Goal: Transaction & Acquisition: Obtain resource

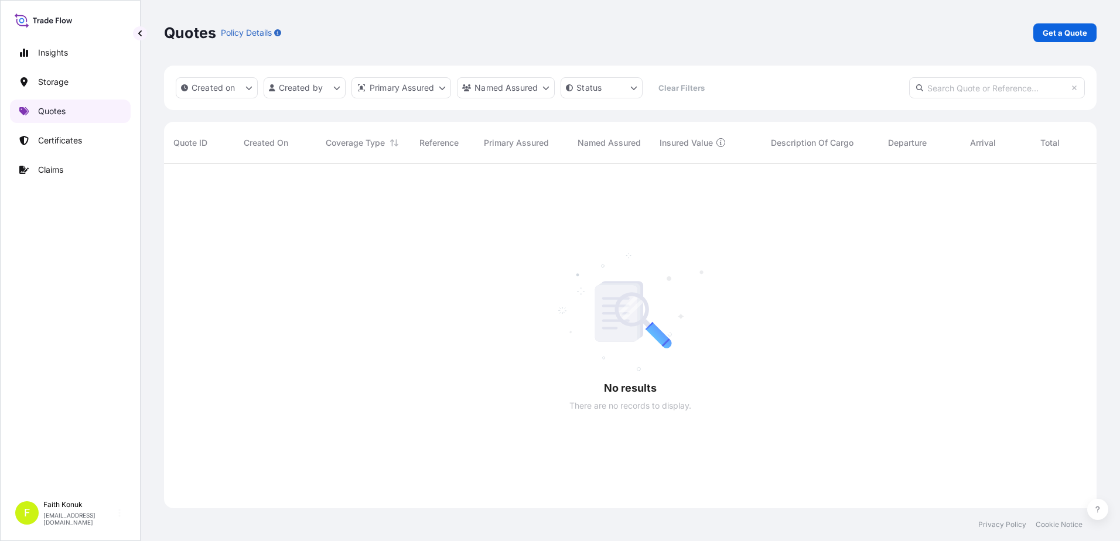
scroll to position [378, 924]
click at [1072, 29] on p "Get a Quote" at bounding box center [1065, 33] width 45 height 12
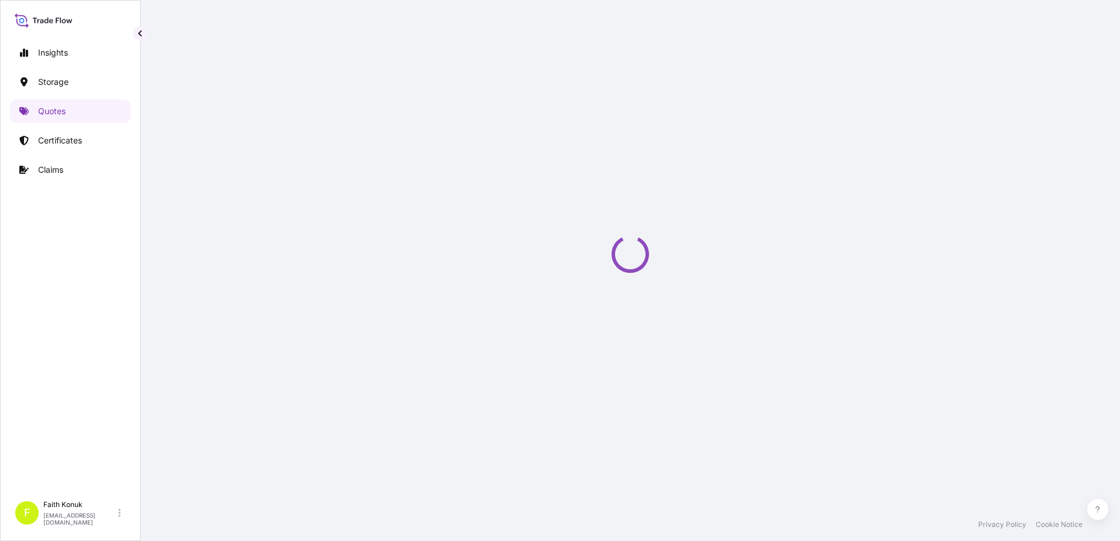
scroll to position [19, 0]
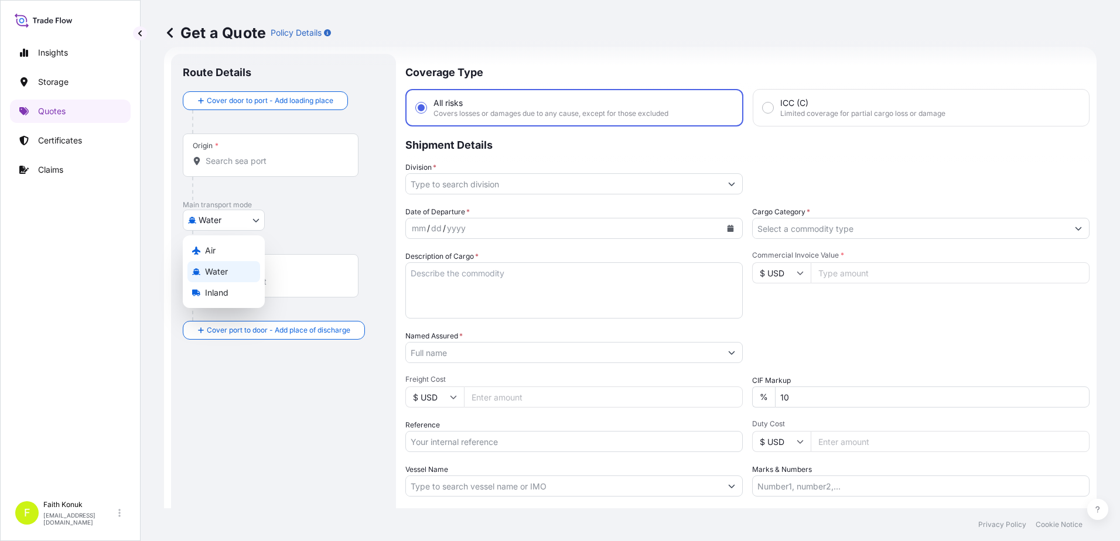
click at [255, 216] on body "Insights Storage Quotes Certificates Claims F [PERSON_NAME] [EMAIL_ADDRESS][DOM…" at bounding box center [560, 270] width 1120 height 541
click at [223, 298] on span "Inland" at bounding box center [216, 293] width 23 height 12
select select "Inland"
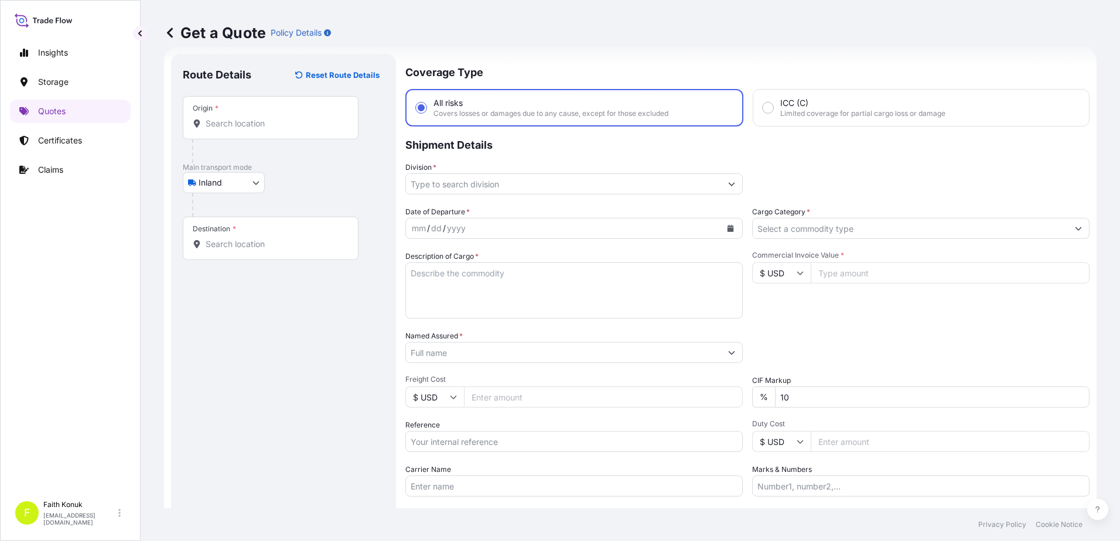
click at [298, 202] on div at bounding box center [288, 204] width 192 height 23
click at [224, 116] on div "Origin *" at bounding box center [271, 117] width 176 height 43
click at [224, 118] on input "Origin *" at bounding box center [275, 124] width 138 height 12
paste input "DILOVAS"
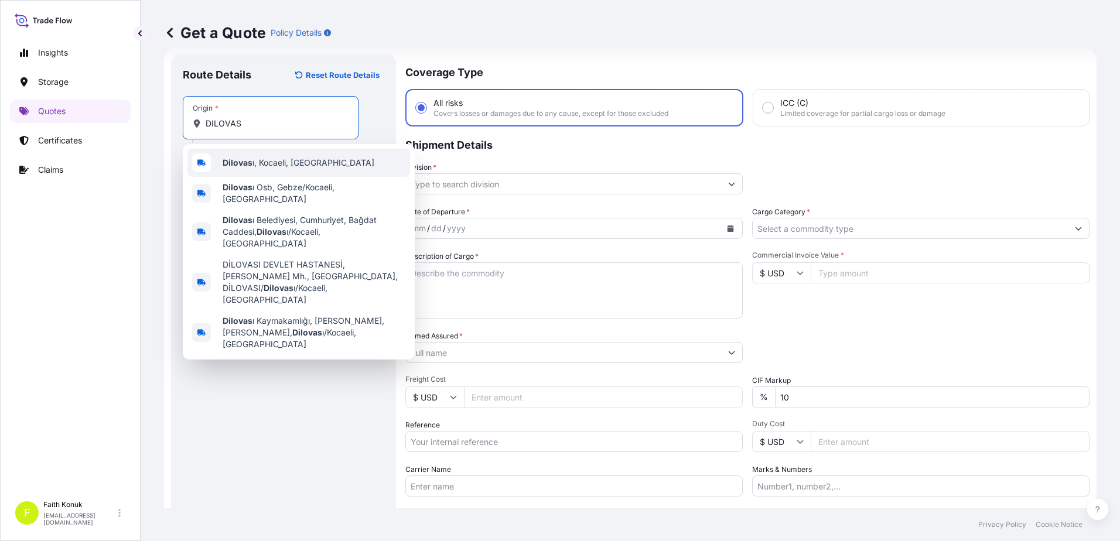
click at [269, 158] on span "Dilovas ı, Kocaeli, [GEOGRAPHIC_DATA]" at bounding box center [299, 163] width 152 height 12
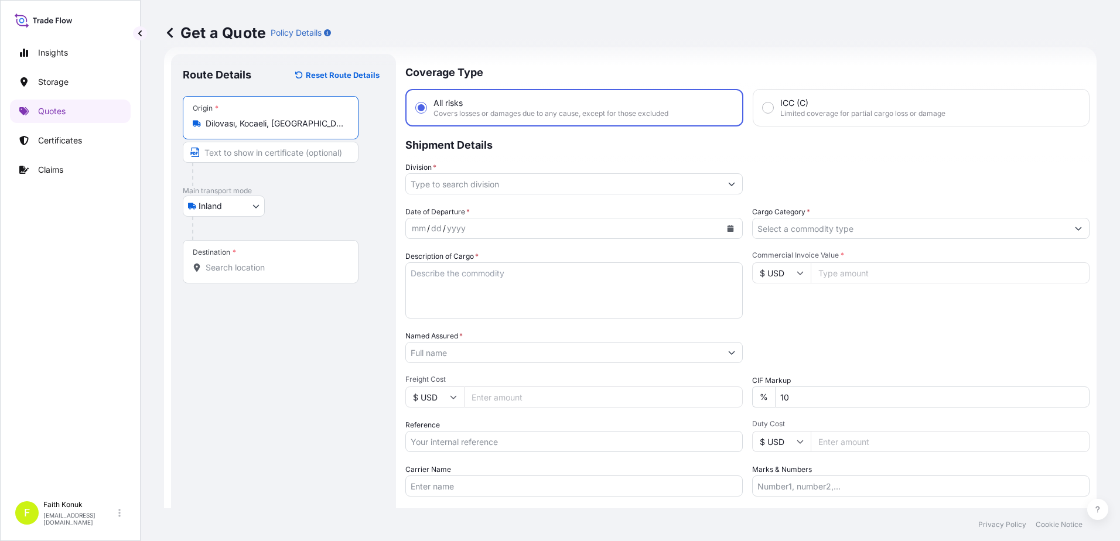
type input "Dilovası, Kocaeli, [GEOGRAPHIC_DATA]"
click at [329, 206] on div "Inland Air Water Inland" at bounding box center [284, 206] width 202 height 21
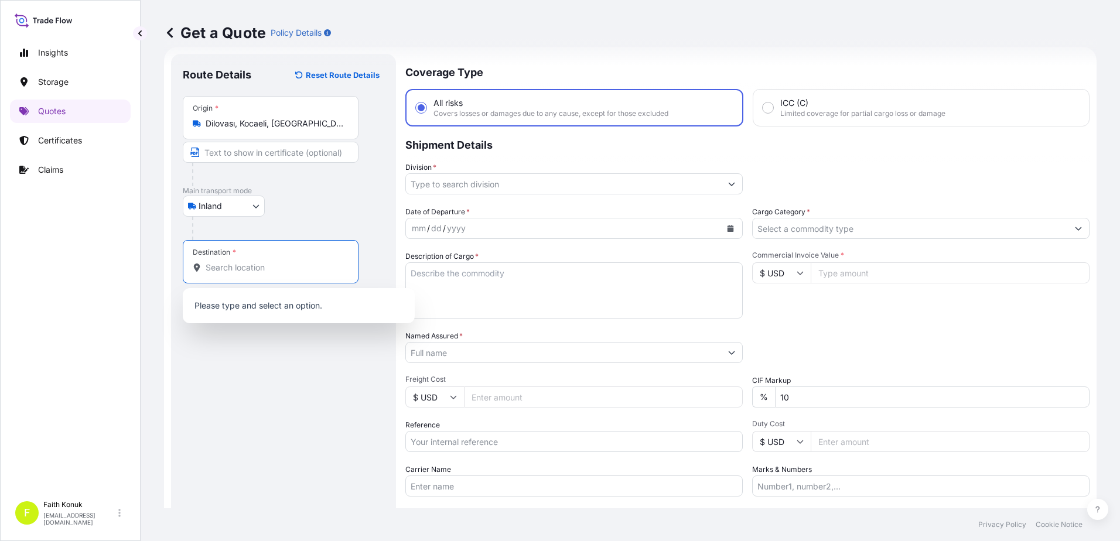
click at [244, 265] on input "Destination *" at bounding box center [275, 268] width 138 height 12
paste input "[GEOGRAPHIC_DATA]"
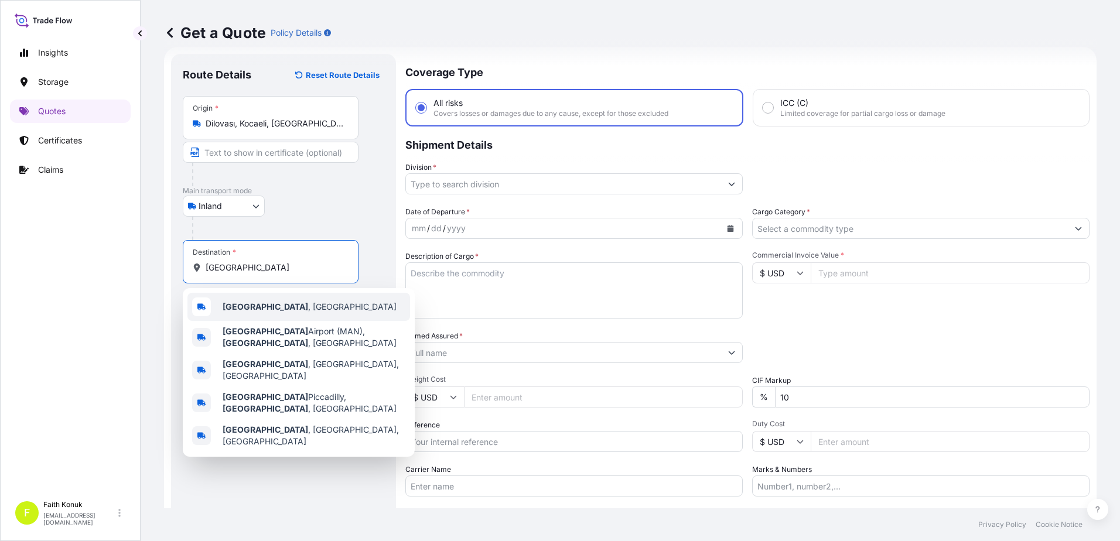
click at [277, 304] on span "[GEOGRAPHIC_DATA] , [GEOGRAPHIC_DATA]" at bounding box center [310, 307] width 174 height 12
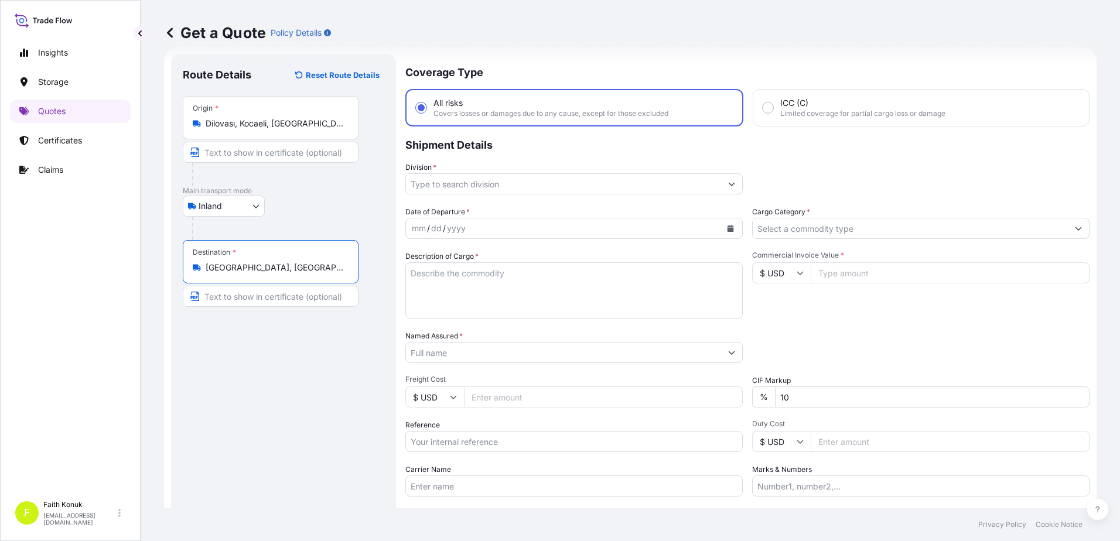
type input "[GEOGRAPHIC_DATA], [GEOGRAPHIC_DATA]"
click at [307, 202] on div "Inland Air Water Inland" at bounding box center [284, 206] width 202 height 21
click at [475, 190] on input "Division *" at bounding box center [563, 183] width 315 height 21
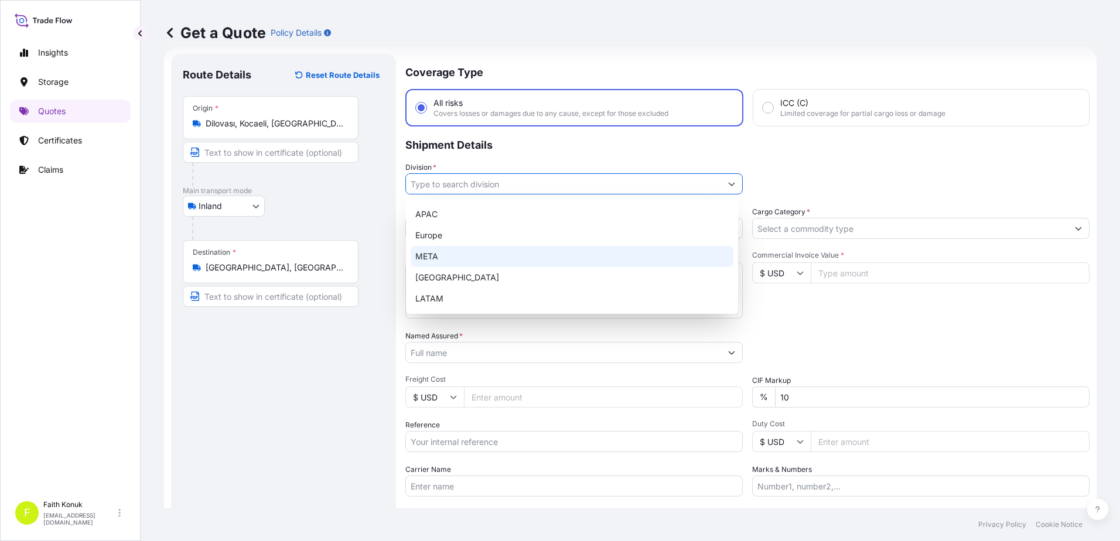
click at [456, 251] on div "META" at bounding box center [572, 256] width 323 height 21
type input "META"
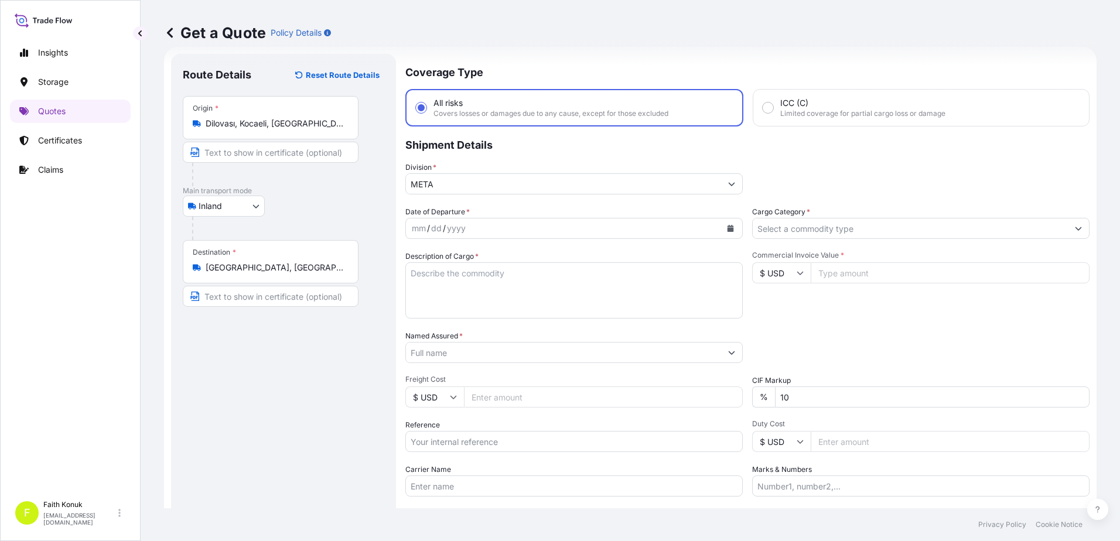
click at [513, 159] on p "Shipment Details" at bounding box center [747, 144] width 684 height 35
click at [728, 230] on icon "Calendar" at bounding box center [731, 228] width 6 height 7
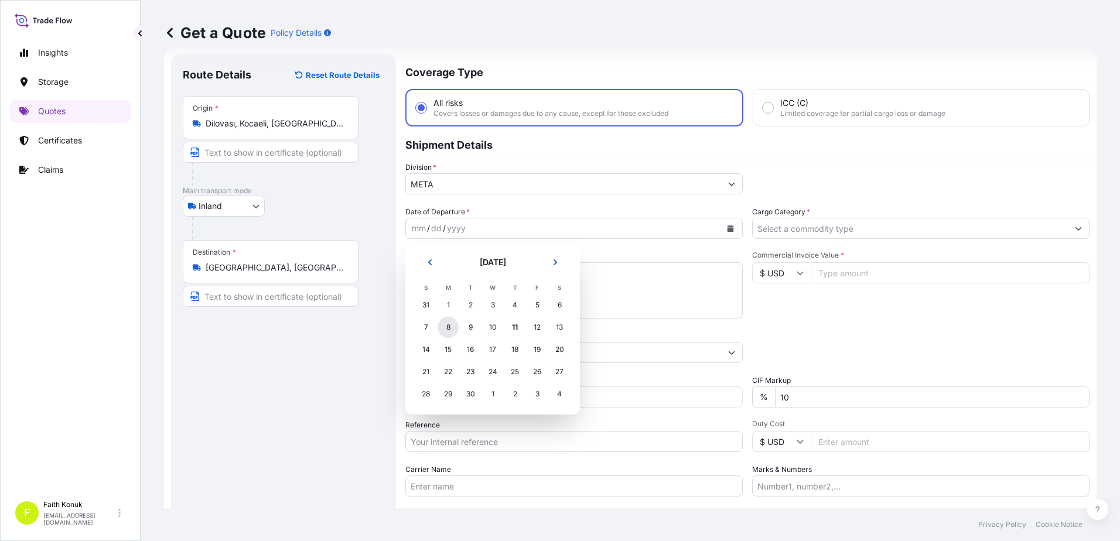
click at [445, 331] on div "8" at bounding box center [448, 327] width 21 height 21
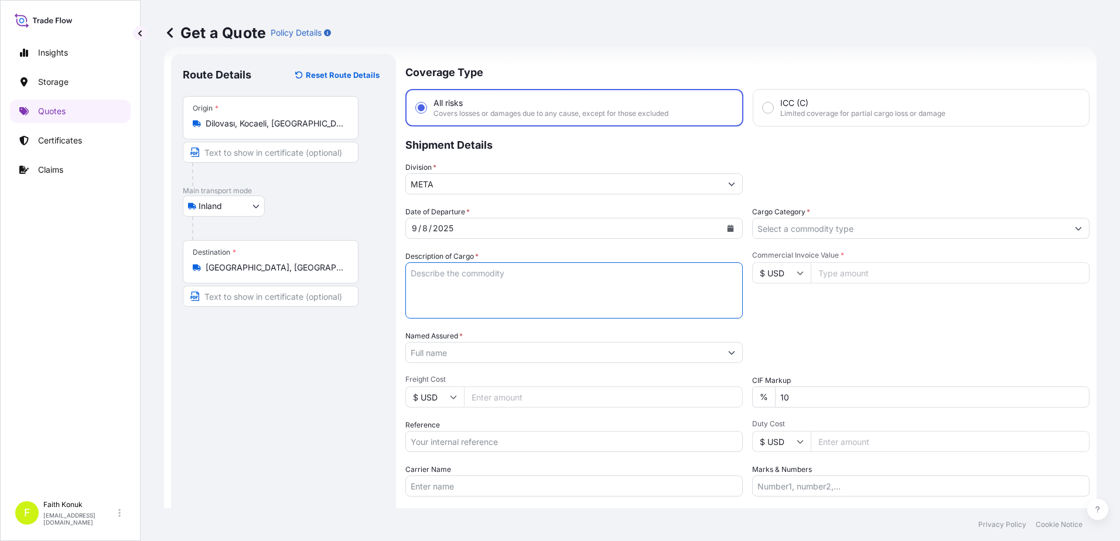
click at [500, 279] on textarea "Description of Cargo *" at bounding box center [573, 290] width 337 height 56
click at [460, 274] on textarea "Description of Cargo *" at bounding box center [573, 290] width 337 height 56
paste textarea "CELL AND SHUTTLE RISER,SHUTTLE RAIL BLOCK, FENCE ,SHUTTLE 1* KOMPLE TIR ,7574 kg"
type textarea "CELL AND SHUTTLE RISER,SHUTTLE RAIL BLOCK, FENCE ,SHUTTLE 1* KOMPLE TIR ,7574 kg"
click at [443, 486] on input "Carrier Name" at bounding box center [573, 486] width 337 height 21
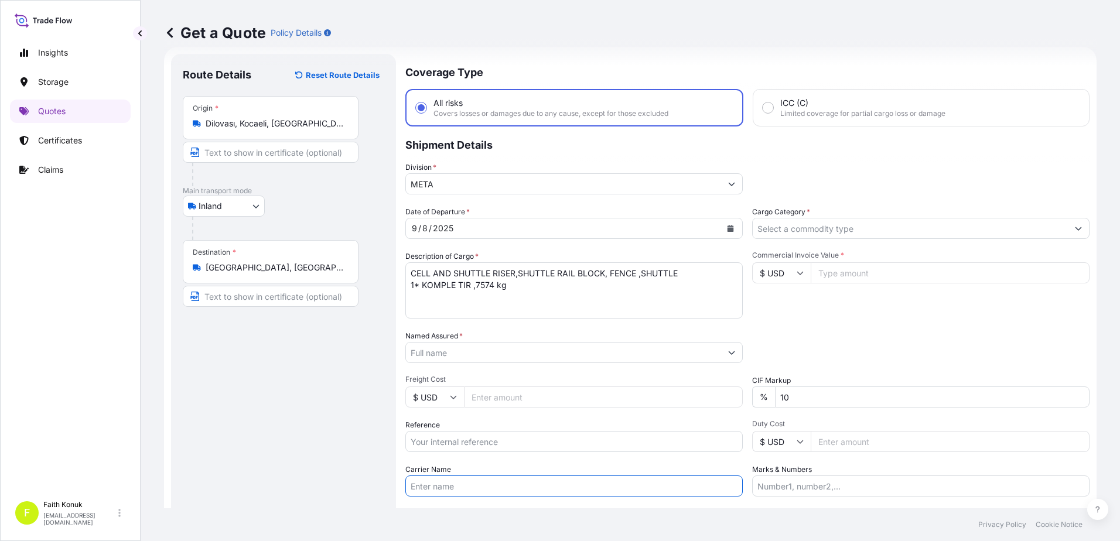
paste input "34 FKL 968"
type input "34 FKL 968"
click at [439, 302] on textarea "CELL AND SHUTTLE RISER,SHUTTLE RAIL BLOCK, FENCE ,SHUTTLE 1* KOMPLE TIR ,7574 kg" at bounding box center [573, 290] width 337 height 56
click at [523, 285] on textarea "CELL AND SHUTTLE RISER,SHUTTLE RAIL BLOCK, FENCE ,SHUTTLE 1* KOMPLE TIR ,7574 kg" at bounding box center [573, 290] width 337 height 56
paste textarea "34 FKL 968"
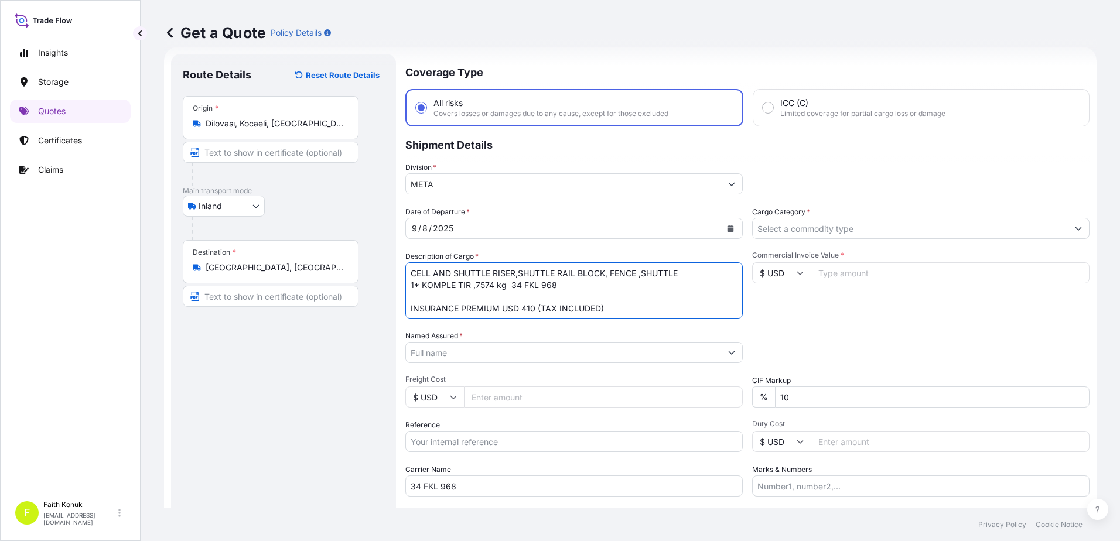
type textarea "CELL AND SHUTTLE RISER,SHUTTLE RAIL BLOCK, FENCE ,SHUTTLE 1* KOMPLE TIR ,7574 k…"
click at [466, 360] on input "Named Assured *" at bounding box center [563, 352] width 315 height 21
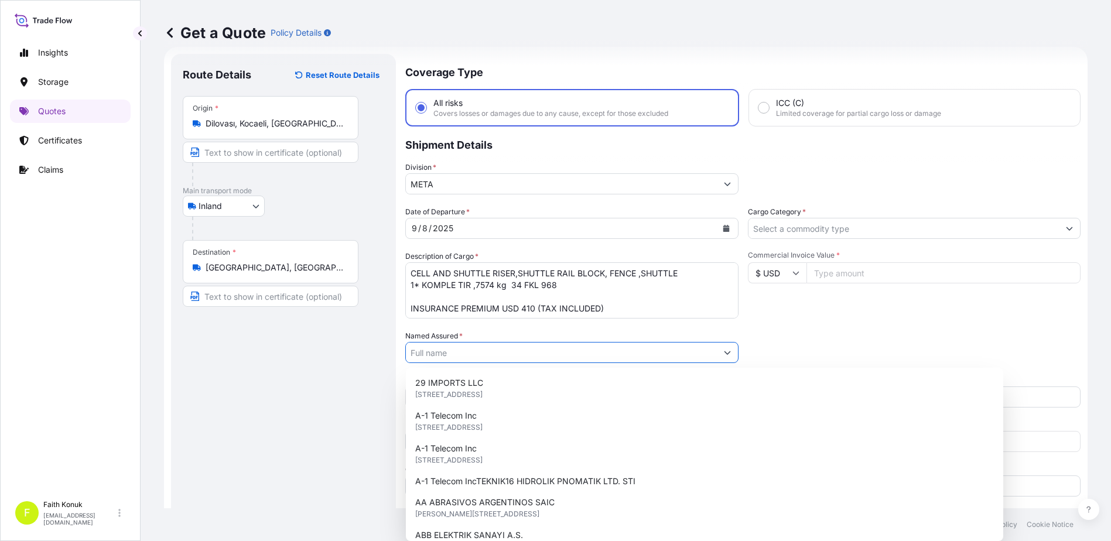
paste input "ABB ELEKTRIK SANAYI A.S."
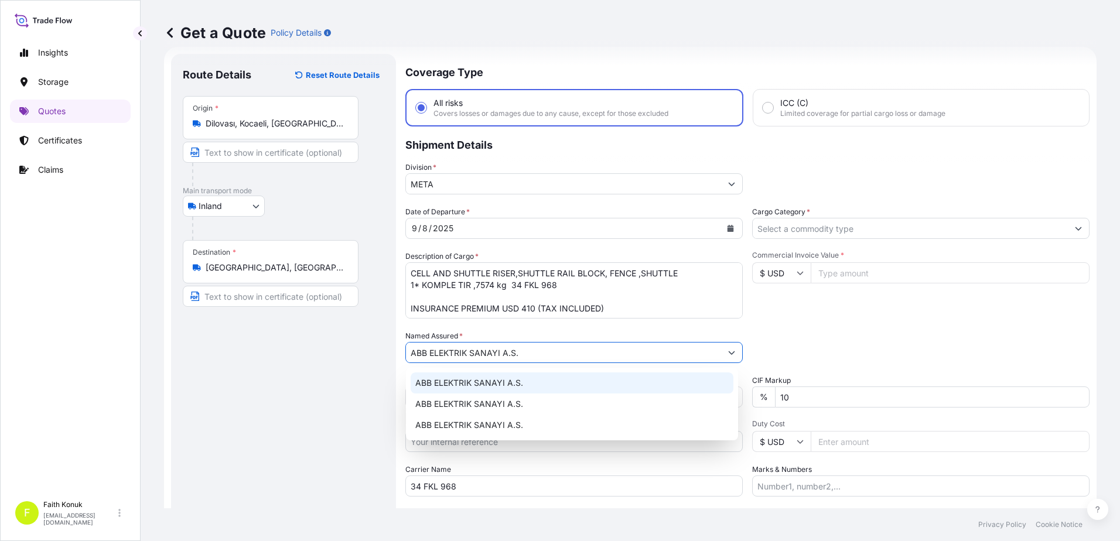
click at [468, 377] on span "ABB ELEKTRIK SANAYI A.S." at bounding box center [469, 383] width 108 height 12
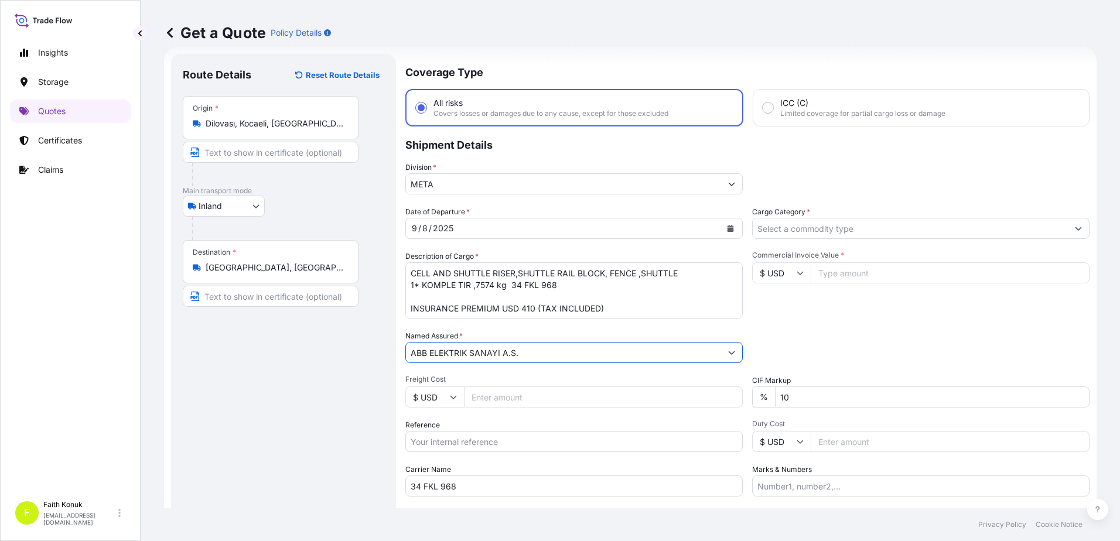
type input "ABB ELEKTRIK SANAYI A.S."
click at [492, 329] on div "Date of Departure * [DATE] Cargo Category * Description of Cargo * CELL AND SHU…" at bounding box center [747, 351] width 684 height 291
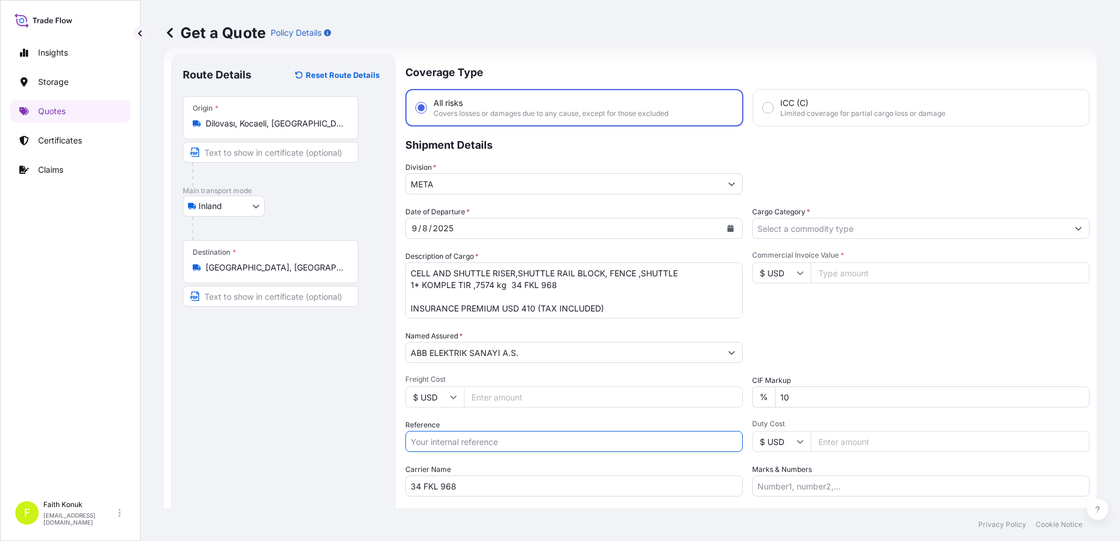
click at [462, 441] on input "Reference" at bounding box center [573, 441] width 337 height 21
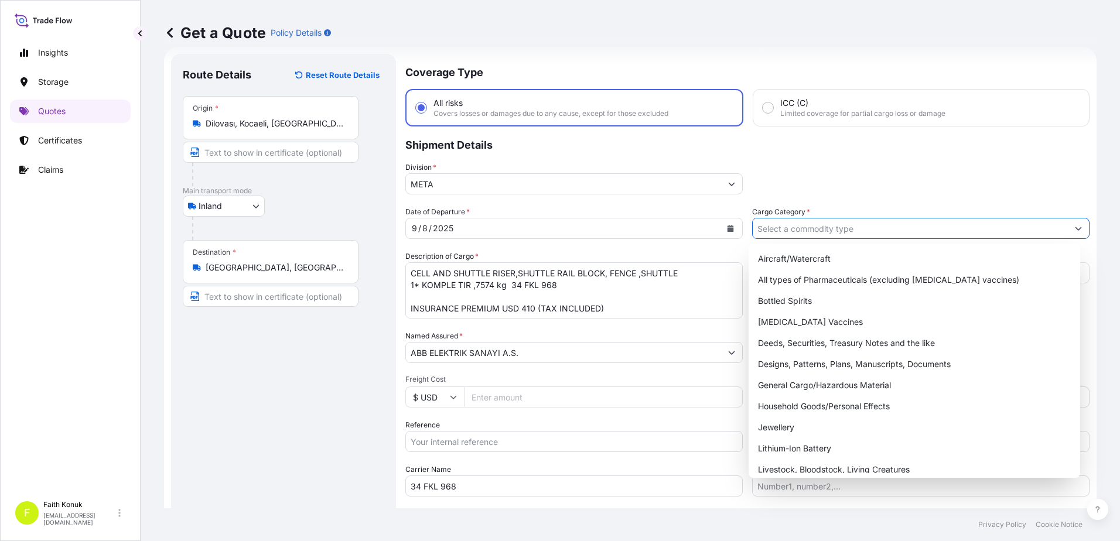
click at [778, 235] on input "Cargo Category *" at bounding box center [910, 228] width 315 height 21
click at [794, 386] on div "General Cargo/Hazardous Material" at bounding box center [914, 385] width 323 height 21
type input "General Cargo/Hazardous Material"
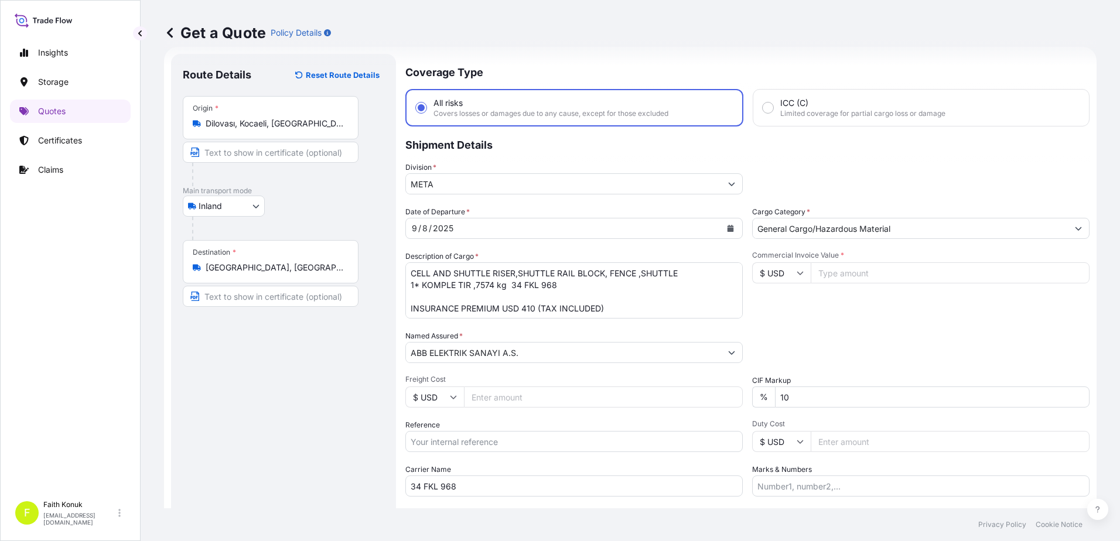
click at [818, 301] on div "Commercial Invoice Value * $ USD" at bounding box center [920, 285] width 337 height 68
click at [800, 275] on input "$ USD" at bounding box center [781, 272] width 59 height 21
click at [786, 327] on div "£ GBP" at bounding box center [777, 330] width 49 height 22
type input "£ GBP"
click at [815, 318] on div "Commercial Invoice Value * £ GBP" at bounding box center [920, 285] width 337 height 68
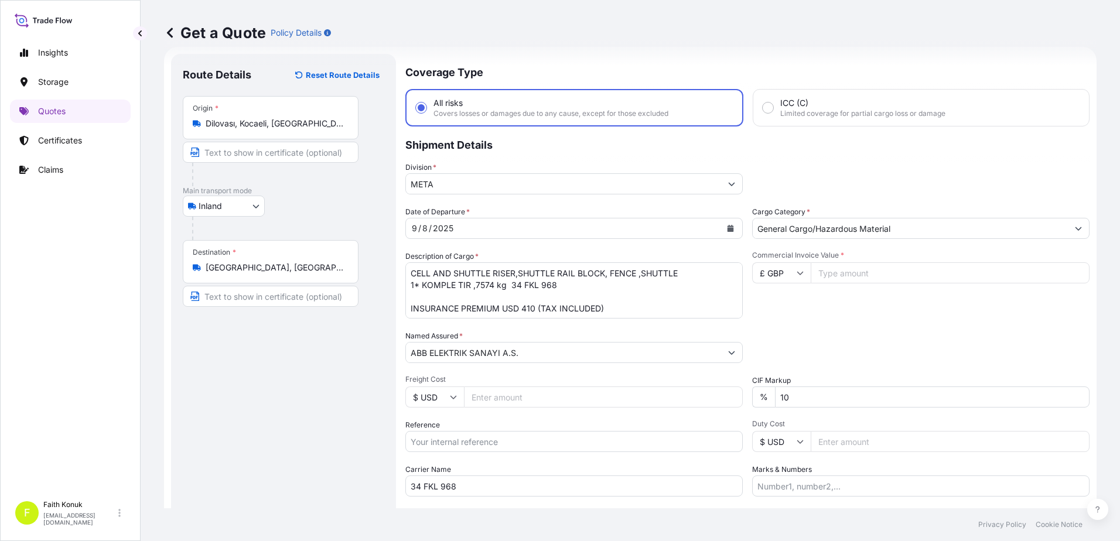
click at [841, 275] on input "Commercial Invoice Value *" at bounding box center [950, 272] width 279 height 21
type input "320000"
click at [847, 330] on div "Date of Departure * [DATE] Cargo Category * General Cargo/Hazardous Material De…" at bounding box center [747, 351] width 684 height 291
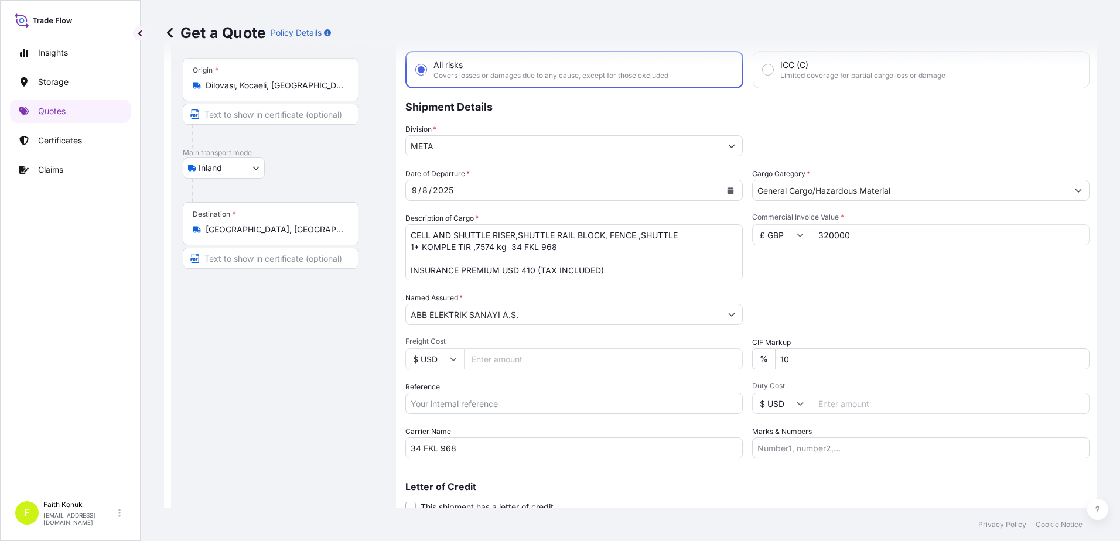
scroll to position [101, 0]
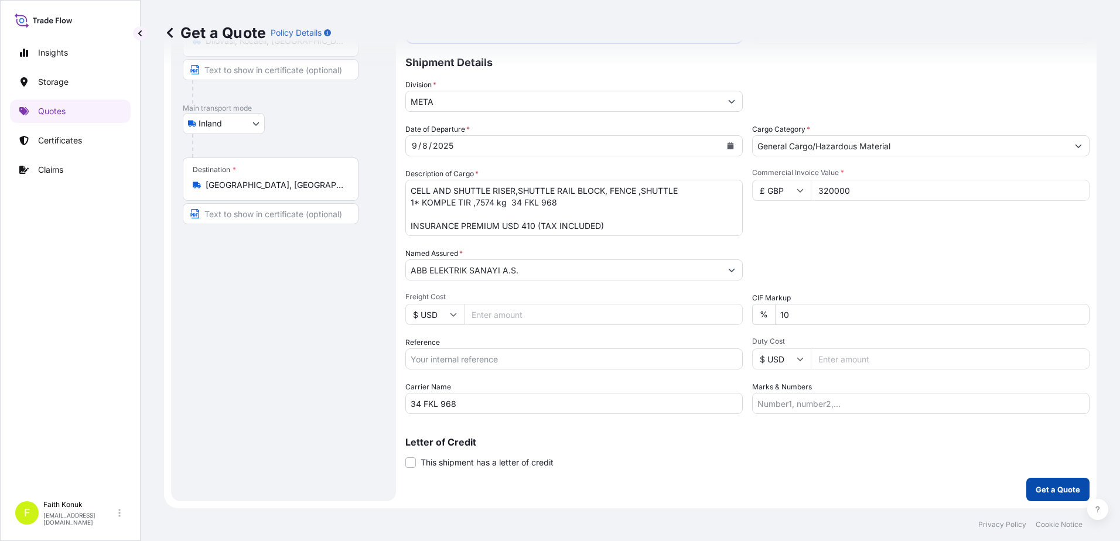
click at [1043, 486] on p "Get a Quote" at bounding box center [1058, 490] width 45 height 12
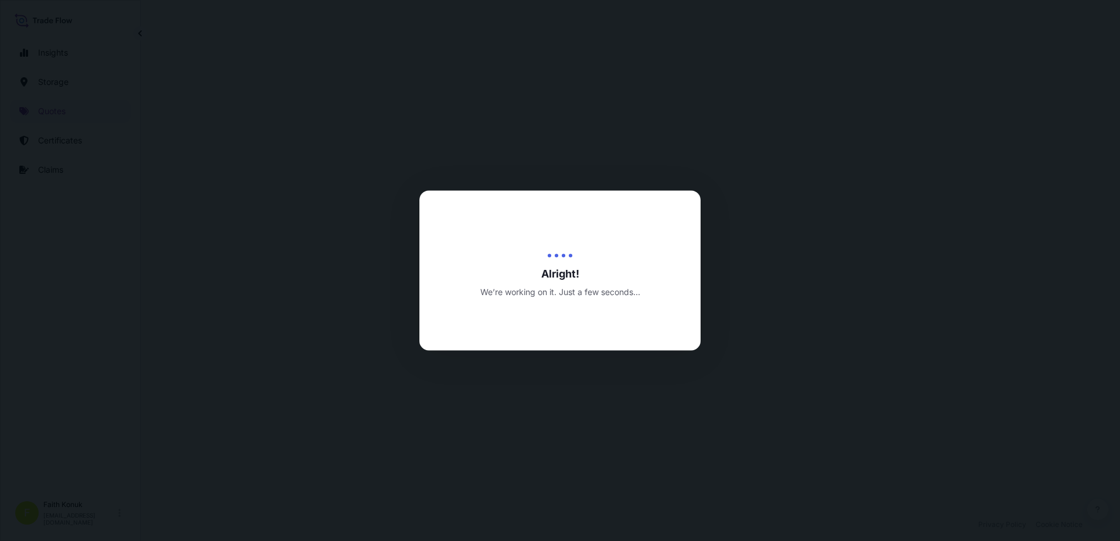
select select "Inland"
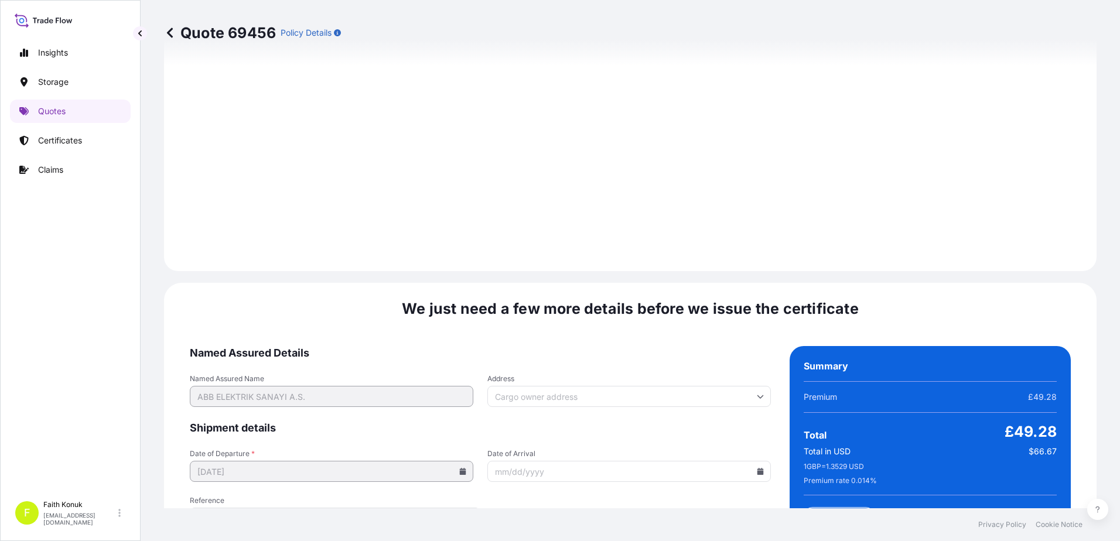
scroll to position [1728, 0]
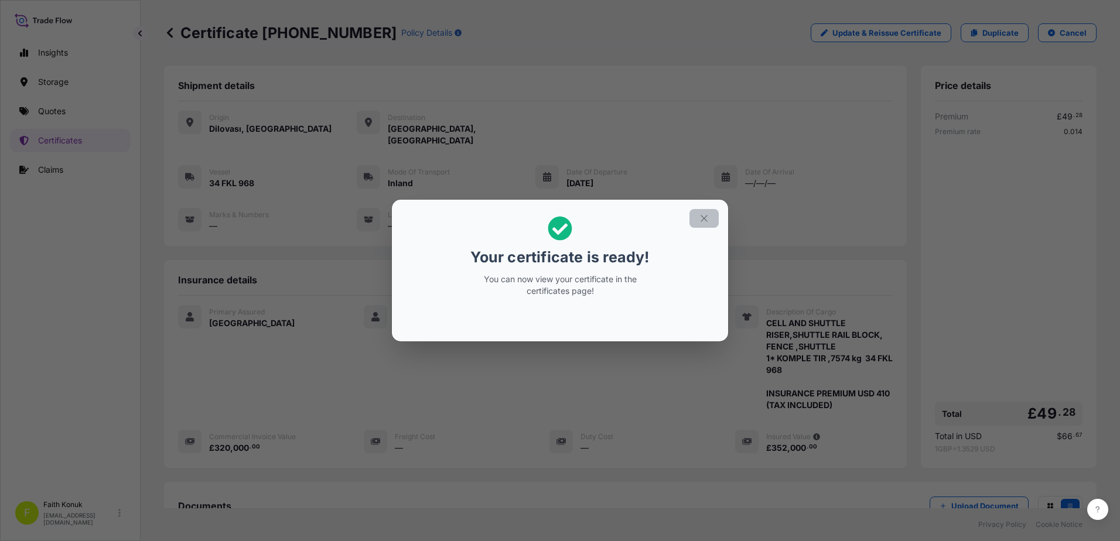
click at [702, 217] on icon "button" at bounding box center [704, 218] width 11 height 11
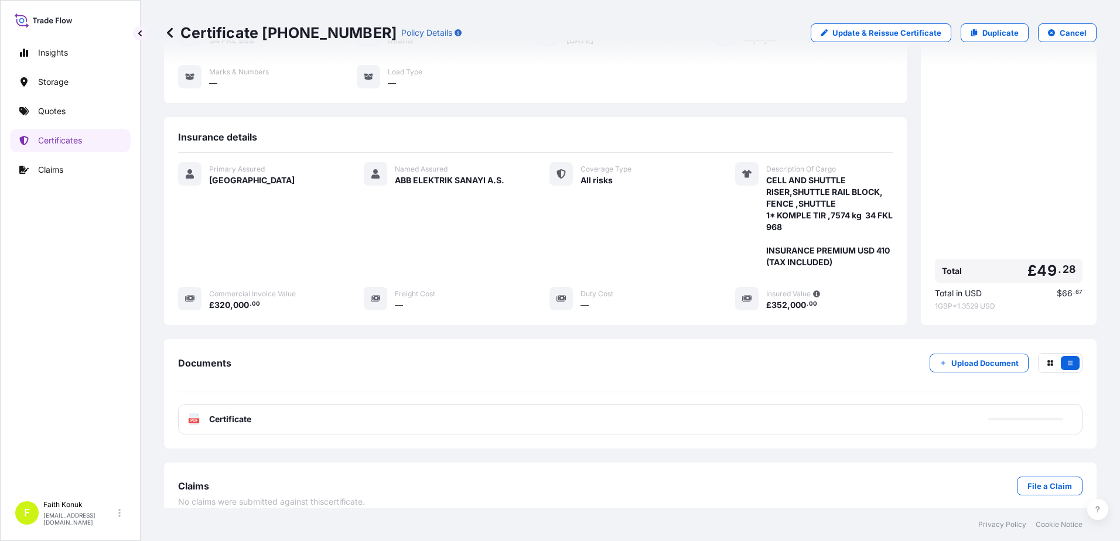
scroll to position [145, 0]
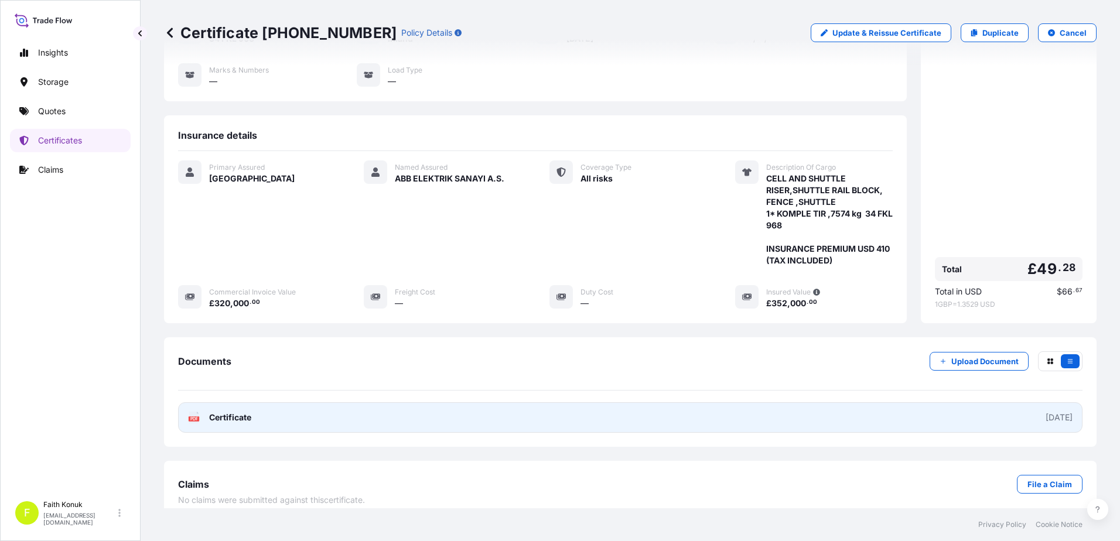
click at [233, 412] on span "Certificate" at bounding box center [230, 418] width 42 height 12
